Goal: Check status: Check status

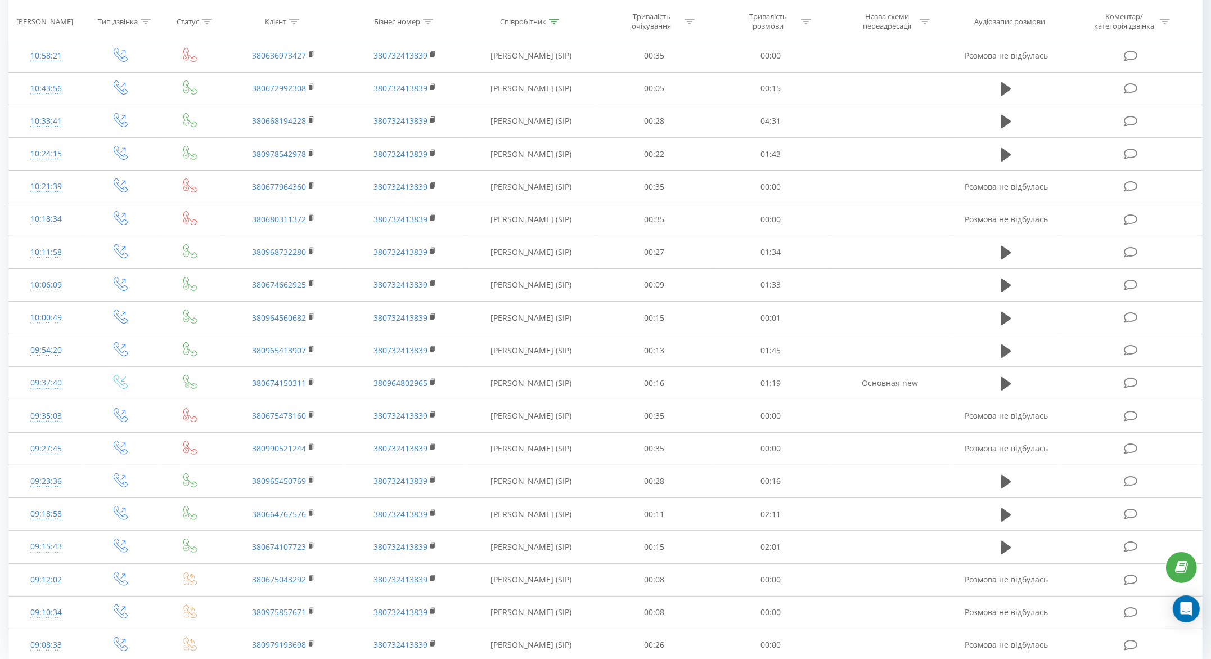
scroll to position [370, 0]
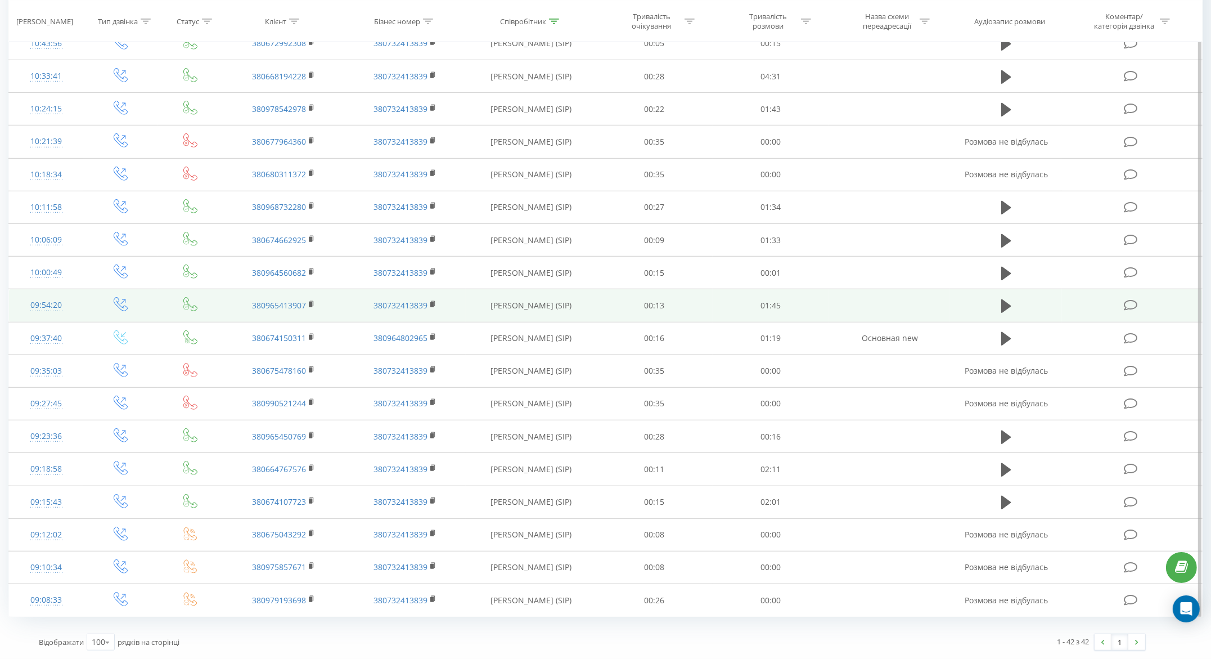
scroll to position [920, 0]
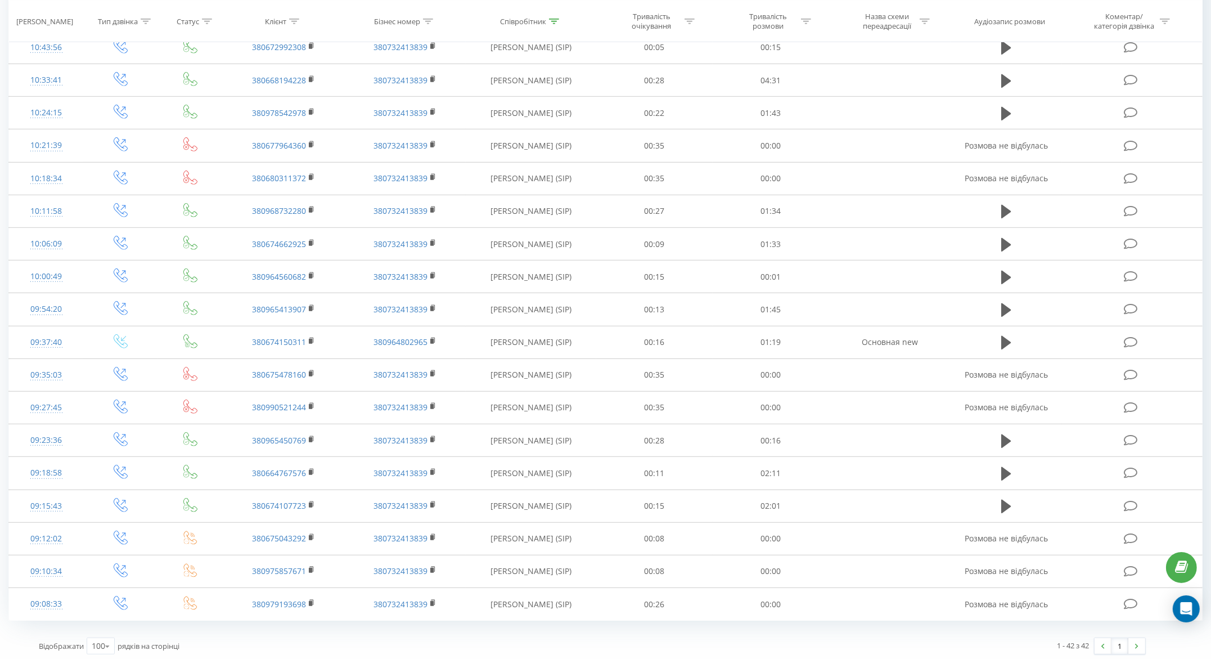
scroll to position [927, 0]
